Goal: Information Seeking & Learning: Learn about a topic

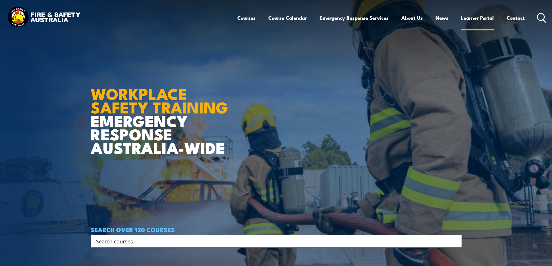
click at [482, 17] on link "Learner Portal" at bounding box center [477, 17] width 33 height 15
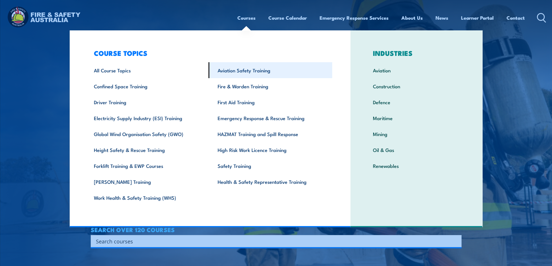
click at [249, 71] on link "Aviation Safety Training" at bounding box center [271, 70] width 124 height 16
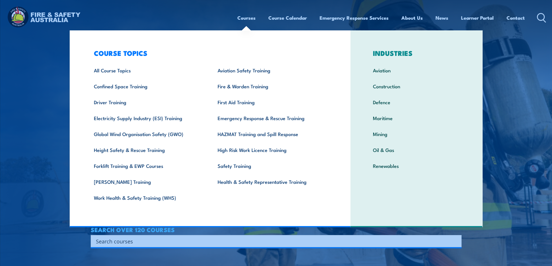
click at [251, 21] on link "Courses" at bounding box center [246, 17] width 18 height 15
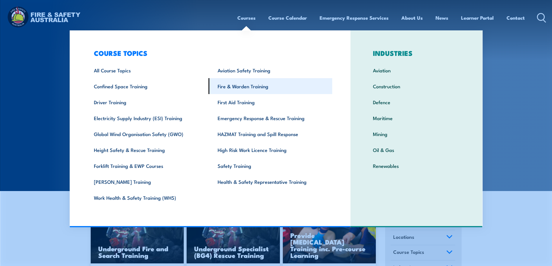
click at [233, 85] on link "Fire & Warden Training" at bounding box center [271, 86] width 124 height 16
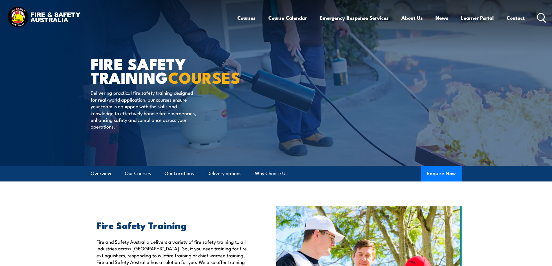
click at [24, 18] on img at bounding box center [44, 17] width 76 height 25
